Goal: Transaction & Acquisition: Obtain resource

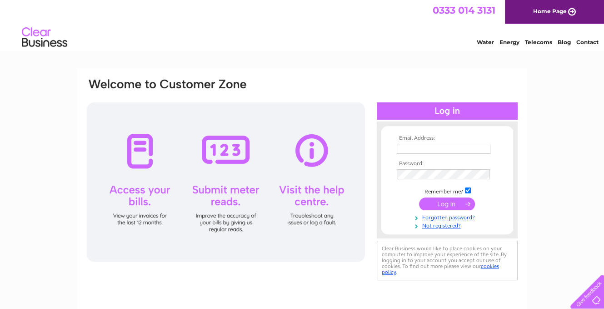
type input "[PERSON_NAME][EMAIL_ADDRESS][PERSON_NAME][DOMAIN_NAME]"
click at [456, 205] on input "submit" at bounding box center [447, 203] width 56 height 13
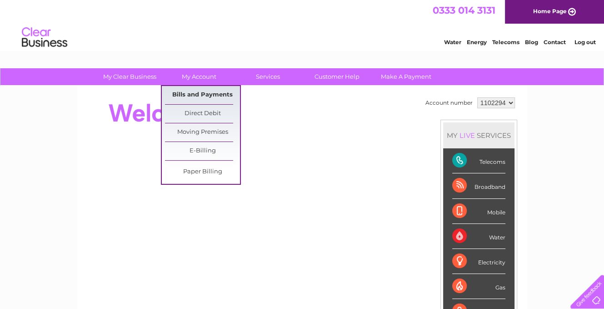
click at [192, 95] on link "Bills and Payments" at bounding box center [202, 95] width 75 height 18
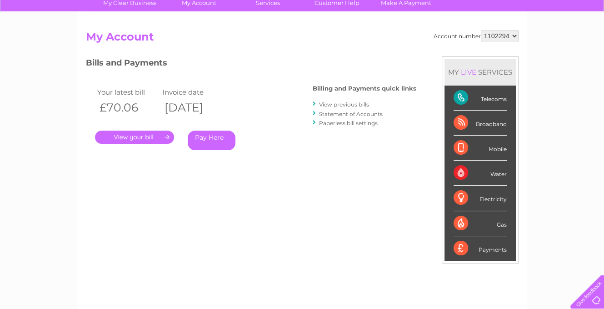
scroll to position [91, 0]
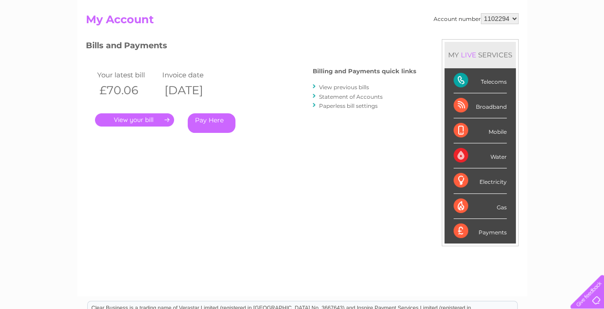
click at [356, 89] on link "View previous bills" at bounding box center [344, 87] width 50 height 7
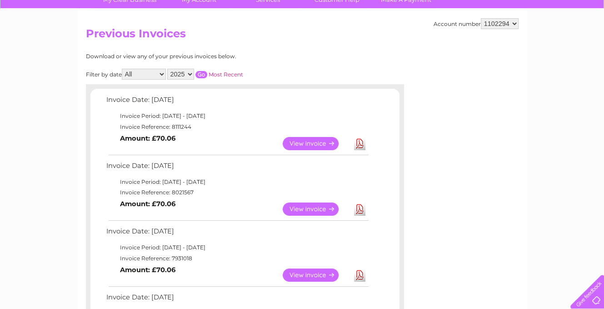
scroll to position [91, 0]
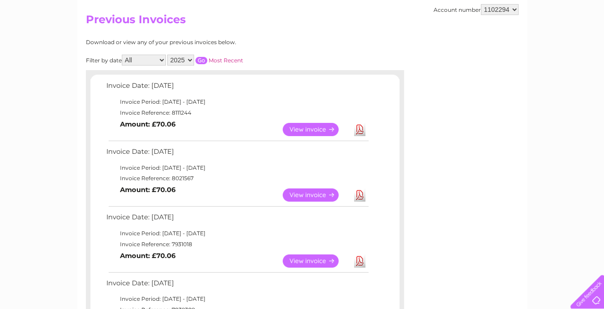
click at [310, 194] on link "View" at bounding box center [316, 194] width 67 height 13
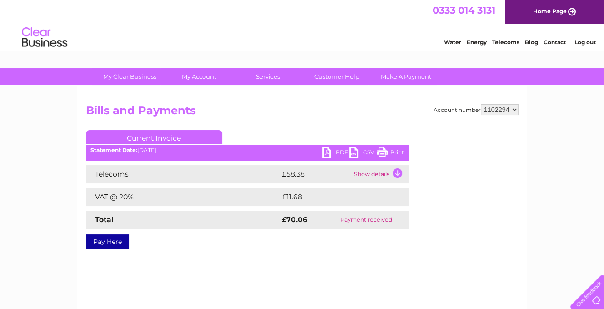
click at [342, 151] on link "PDF" at bounding box center [335, 153] width 27 height 13
